Goal: Task Accomplishment & Management: Manage account settings

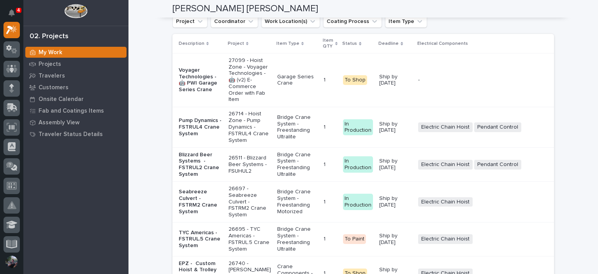
scroll to position [1713, 0]
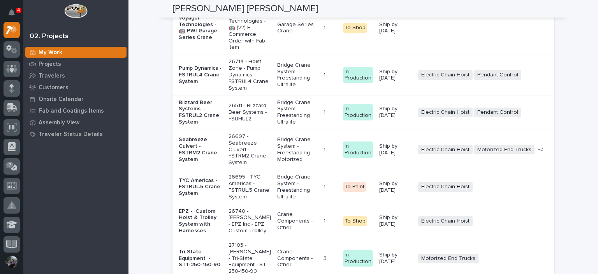
click at [193, 41] on p "Voyager Technologies - 🤖 PWI Garage Series Crane" at bounding box center [201, 28] width 44 height 26
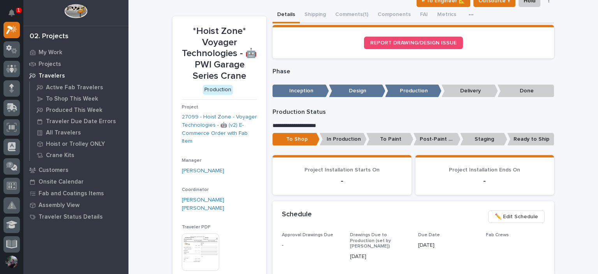
scroll to position [52, 0]
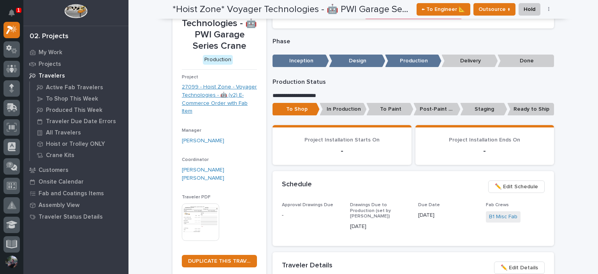
click at [207, 102] on link "27099 - Hoist Zone - Voyager Technologies - 🤖 (v2) E-Commerce Order with Fab It…" at bounding box center [219, 99] width 75 height 32
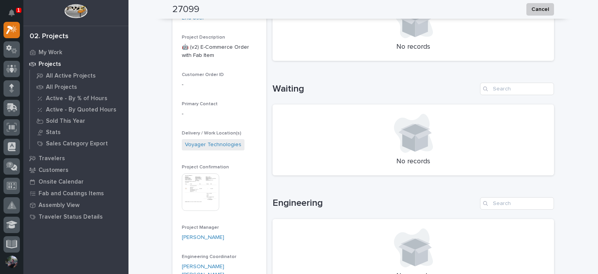
scroll to position [208, 0]
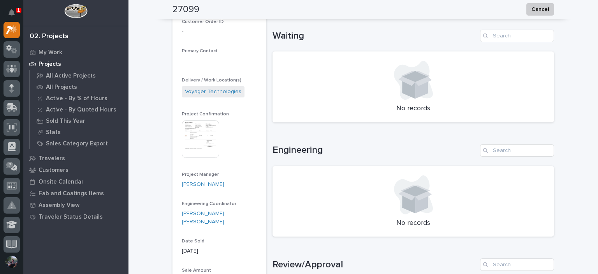
click at [203, 125] on img at bounding box center [200, 138] width 37 height 37
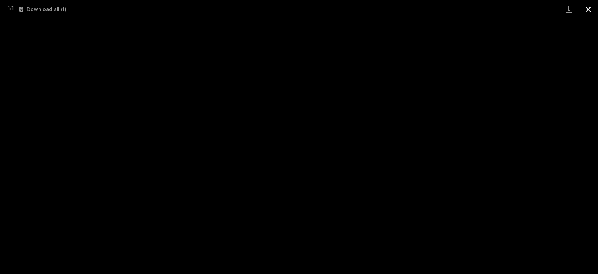
click at [596, 13] on button "Close gallery" at bounding box center [588, 9] width 19 height 18
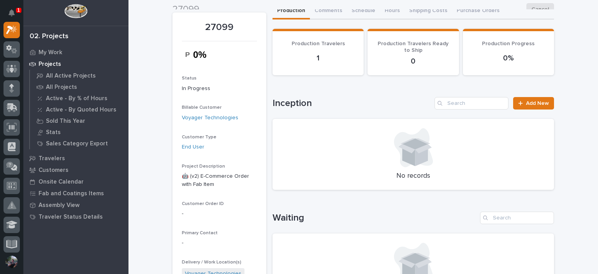
scroll to position [0, 0]
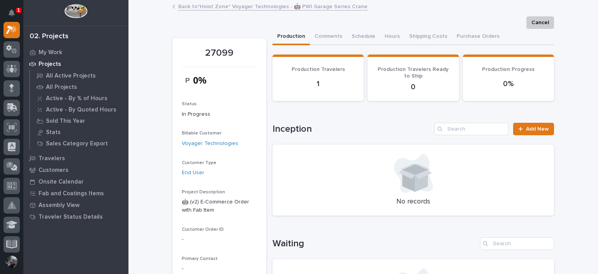
click at [199, 6] on link "Back to *Hoist Zone* Voyager Technologies - 🤖 PWI Garage Series Crane" at bounding box center [272, 6] width 189 height 9
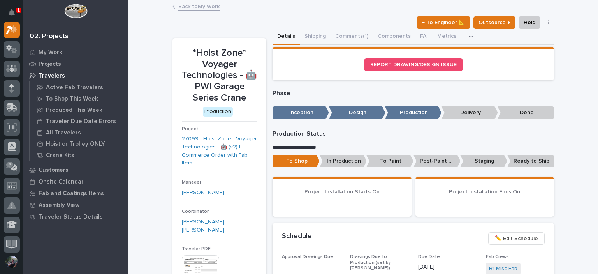
click at [198, 9] on link "Back to My Work" at bounding box center [198, 6] width 41 height 9
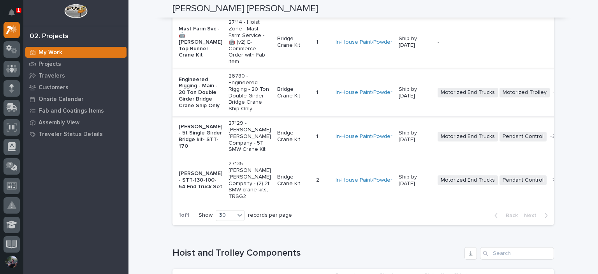
scroll to position [104, 0]
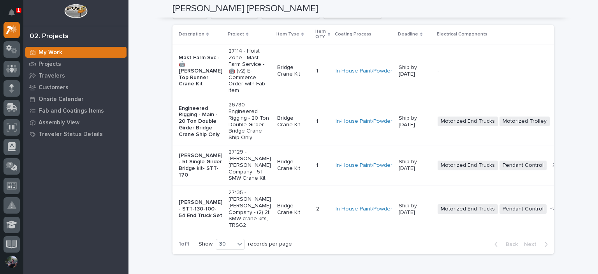
click at [184, 122] on p "Engineered Rigging - Main - 20 Ton Double Girder Bridge Crane Ship Only" at bounding box center [201, 121] width 44 height 33
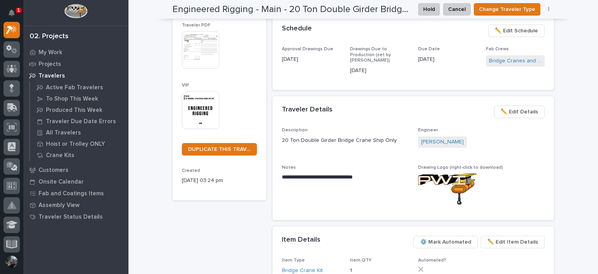
scroll to position [337, 0]
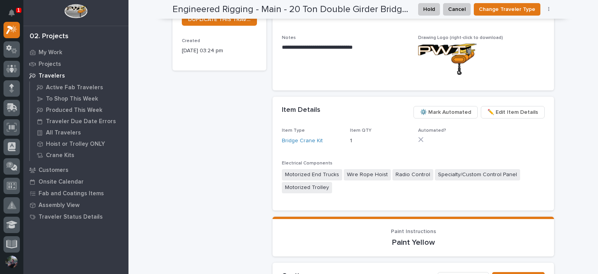
click at [508, 109] on span "✏️ Edit Item Details" at bounding box center [512, 111] width 51 height 9
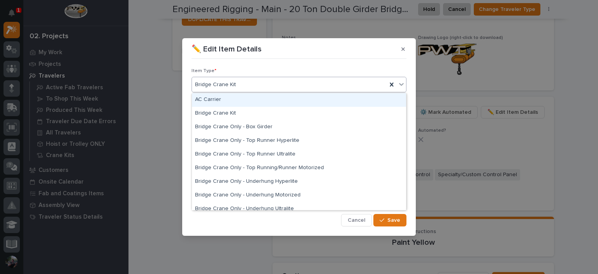
click at [276, 85] on div "Bridge Crane Kit" at bounding box center [289, 84] width 195 height 13
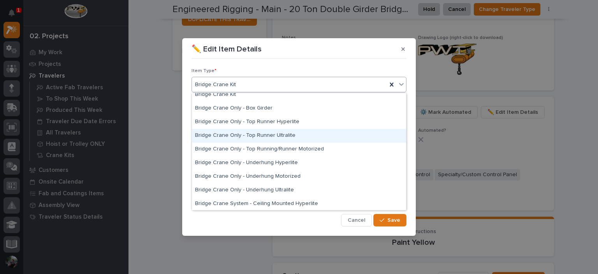
scroll to position [26, 0]
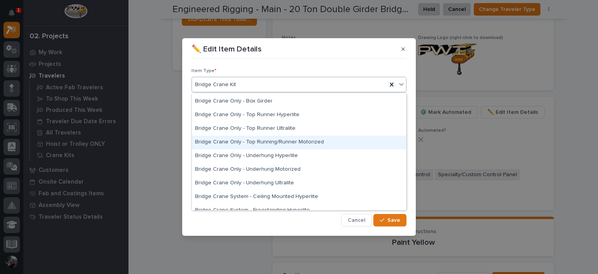
click at [327, 144] on div "Bridge Crane Only - Top Running/Runner Motorized" at bounding box center [299, 142] width 214 height 14
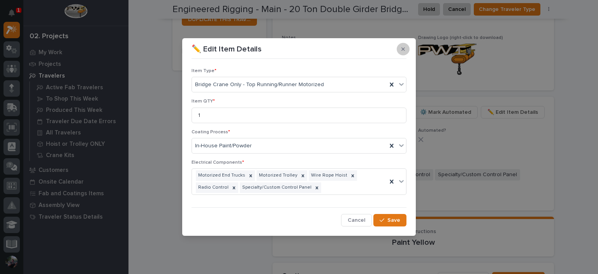
click at [399, 50] on button "button" at bounding box center [403, 49] width 13 height 12
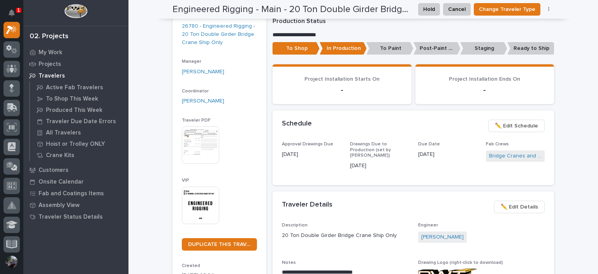
scroll to position [78, 0]
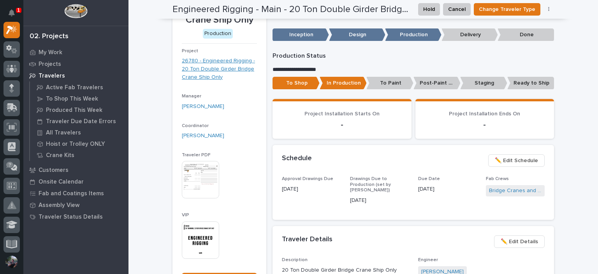
click at [206, 75] on link "26780 - Engineered Rigging - 20 Ton Double Girder Bridge Crane Ship Only" at bounding box center [219, 69] width 75 height 24
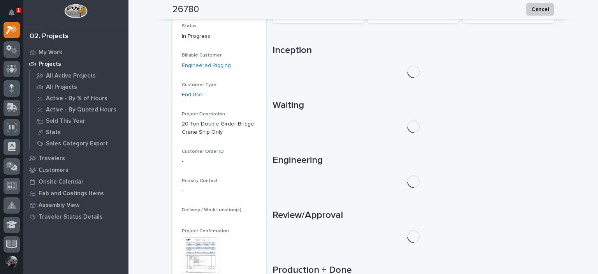
scroll to position [130, 0]
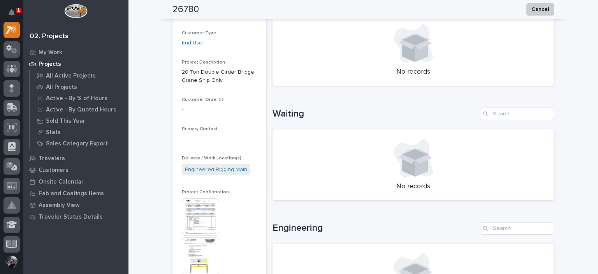
click at [197, 210] on img at bounding box center [200, 216] width 37 height 37
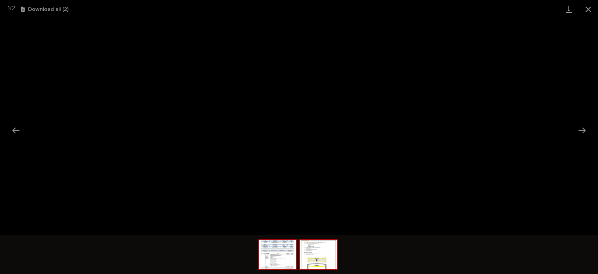
click at [305, 259] on img at bounding box center [318, 254] width 37 height 30
click at [588, 13] on button "Close gallery" at bounding box center [588, 9] width 19 height 18
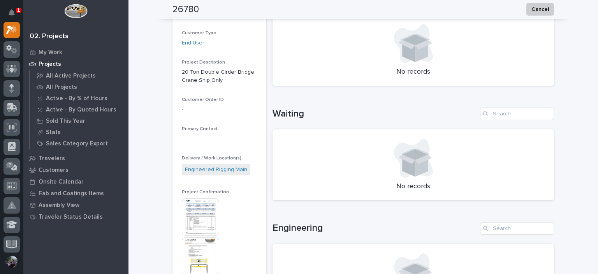
scroll to position [0, 0]
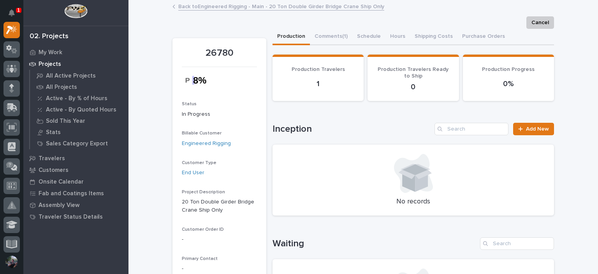
click at [199, 5] on link "Back to Engineered Rigging - Main - 20 Ton Double Girder Bridge Crane Ship Only" at bounding box center [281, 6] width 206 height 9
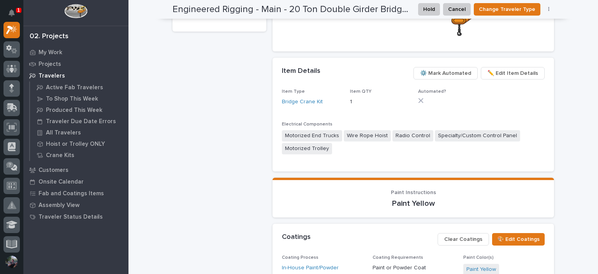
scroll to position [363, 0]
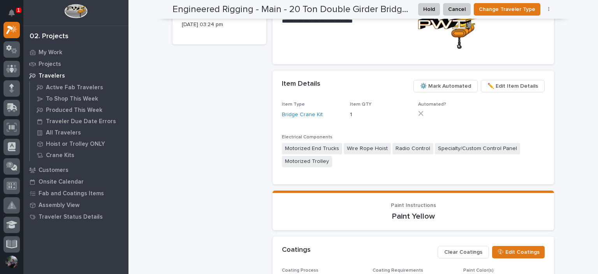
click at [499, 81] on span "✏️ Edit Item Details" at bounding box center [512, 85] width 51 height 9
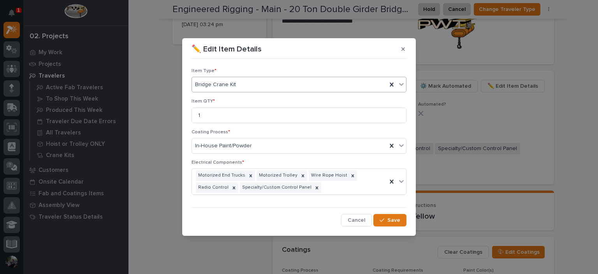
click at [285, 83] on div "Bridge Crane Kit" at bounding box center [289, 84] width 195 height 13
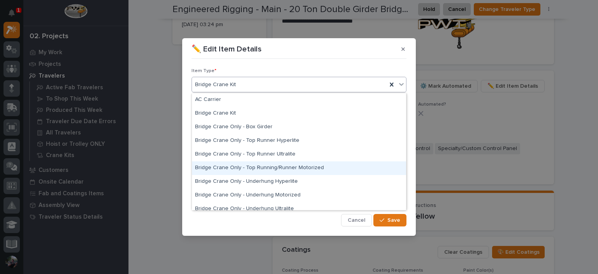
click at [325, 170] on div "Bridge Crane Only - Top Running/Runner Motorized" at bounding box center [299, 168] width 214 height 14
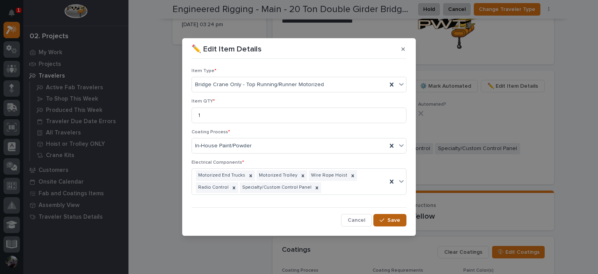
click at [391, 222] on span "Save" at bounding box center [393, 219] width 13 height 7
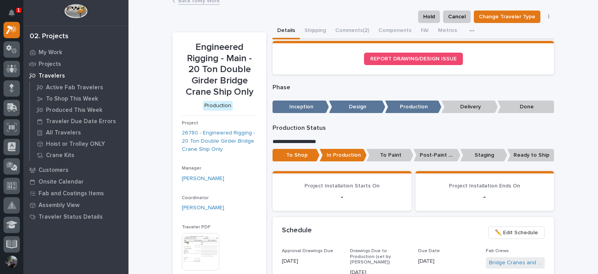
scroll to position [0, 0]
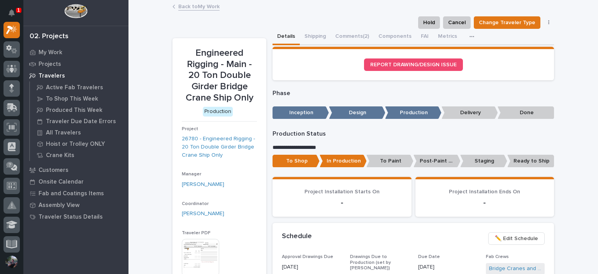
click at [198, 5] on link "Back to My Work" at bounding box center [198, 6] width 41 height 9
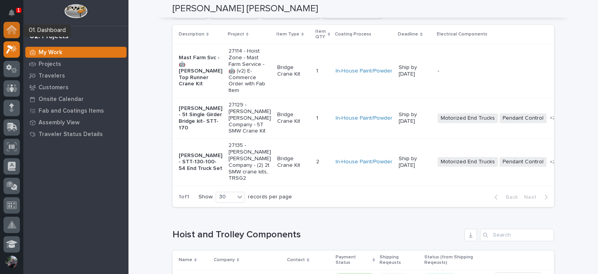
click at [8, 26] on icon at bounding box center [12, 29] width 10 height 9
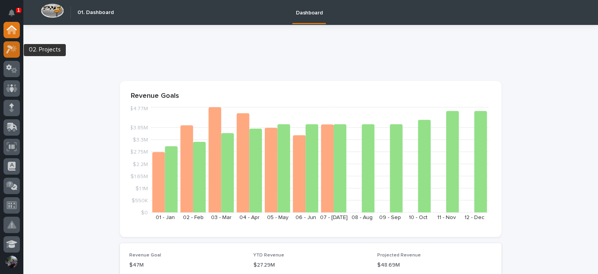
click at [9, 50] on icon at bounding box center [11, 49] width 11 height 9
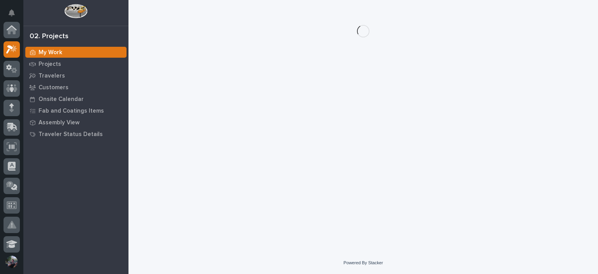
scroll to position [19, 0]
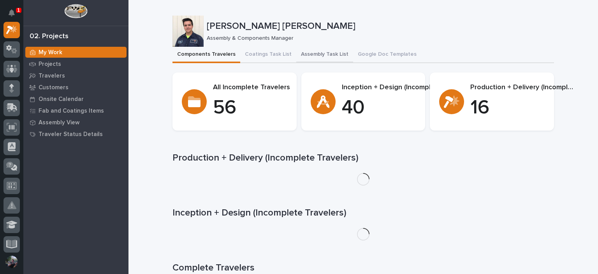
click at [321, 53] on button "Assembly Task List" at bounding box center [324, 55] width 57 height 16
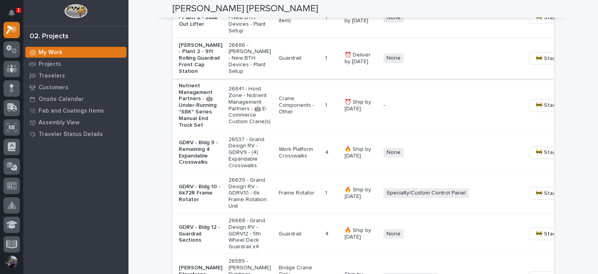
scroll to position [830, 0]
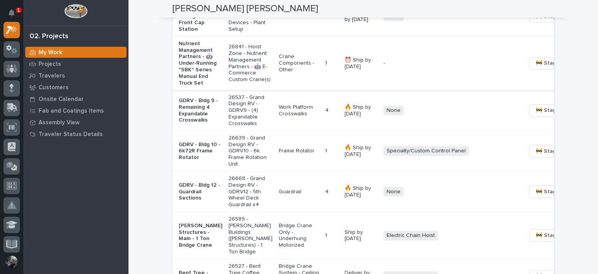
click at [538, 68] on span "🚧 Staging →" at bounding box center [552, 62] width 32 height 9
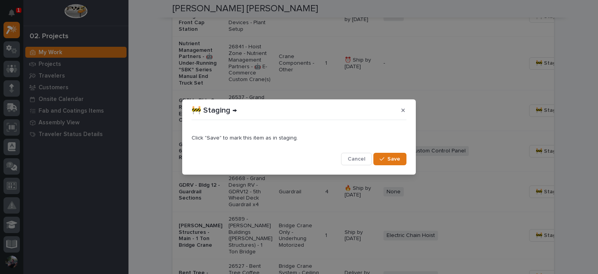
click at [391, 156] on span "Save" at bounding box center [393, 158] width 13 height 7
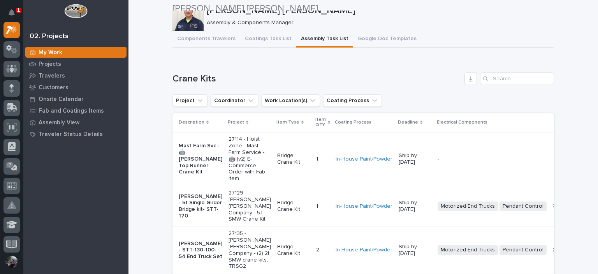
scroll to position [0, 0]
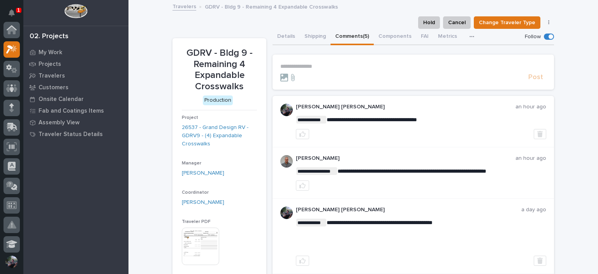
scroll to position [19, 0]
click at [318, 17] on div "Hold Cancel Change Traveler Type Regenerate PDF Generate VIP" at bounding box center [363, 22] width 382 height 12
click at [299, 185] on icon "button" at bounding box center [302, 185] width 6 height 5
